Goal: Task Accomplishment & Management: Manage account settings

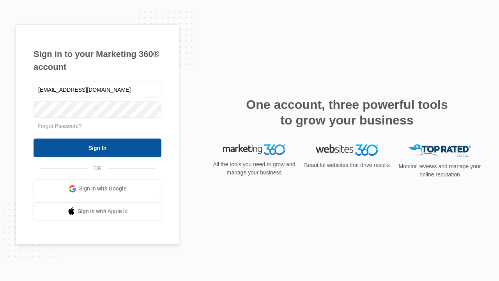
click at [98, 147] on input "Sign In" at bounding box center [98, 147] width 128 height 19
